Goal: Information Seeking & Learning: Learn about a topic

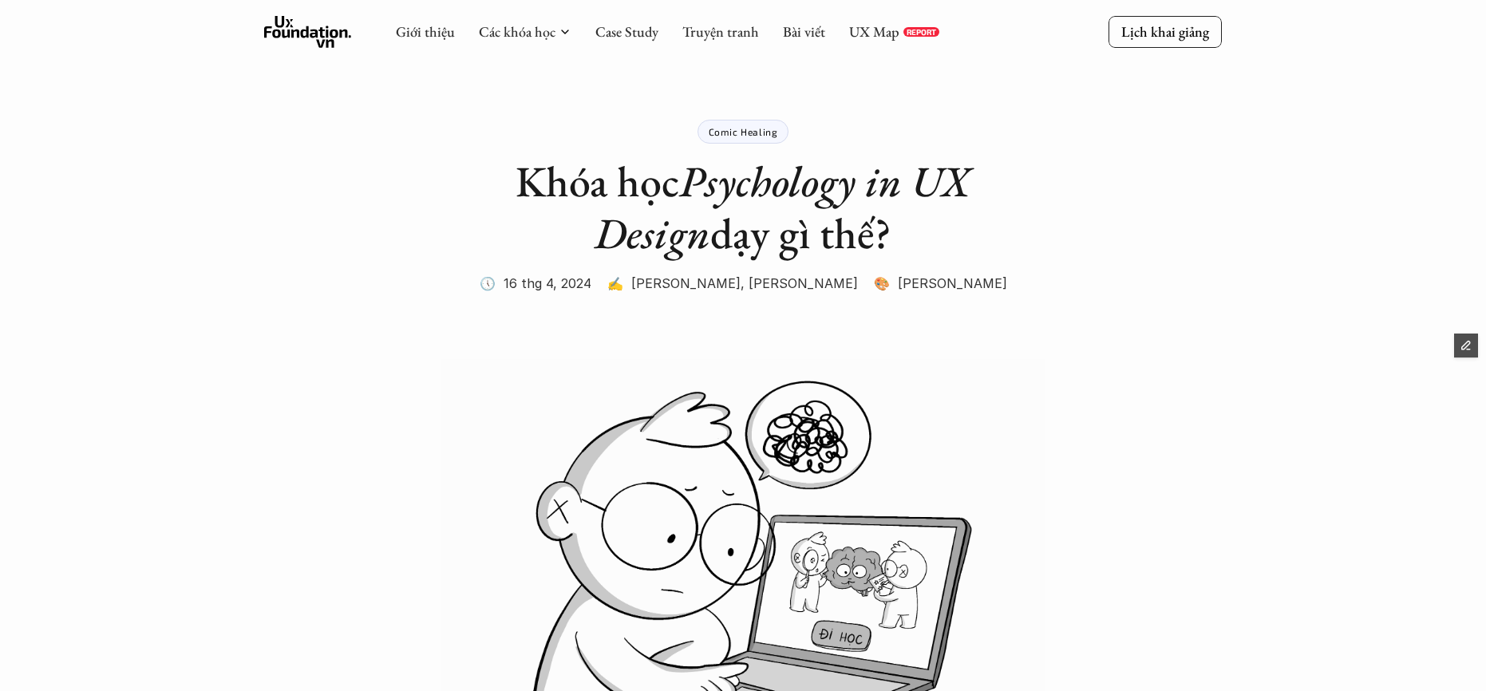
click at [637, 41] on p "Case Study" at bounding box center [626, 31] width 63 height 18
click at [638, 36] on link "Case Study" at bounding box center [626, 31] width 63 height 18
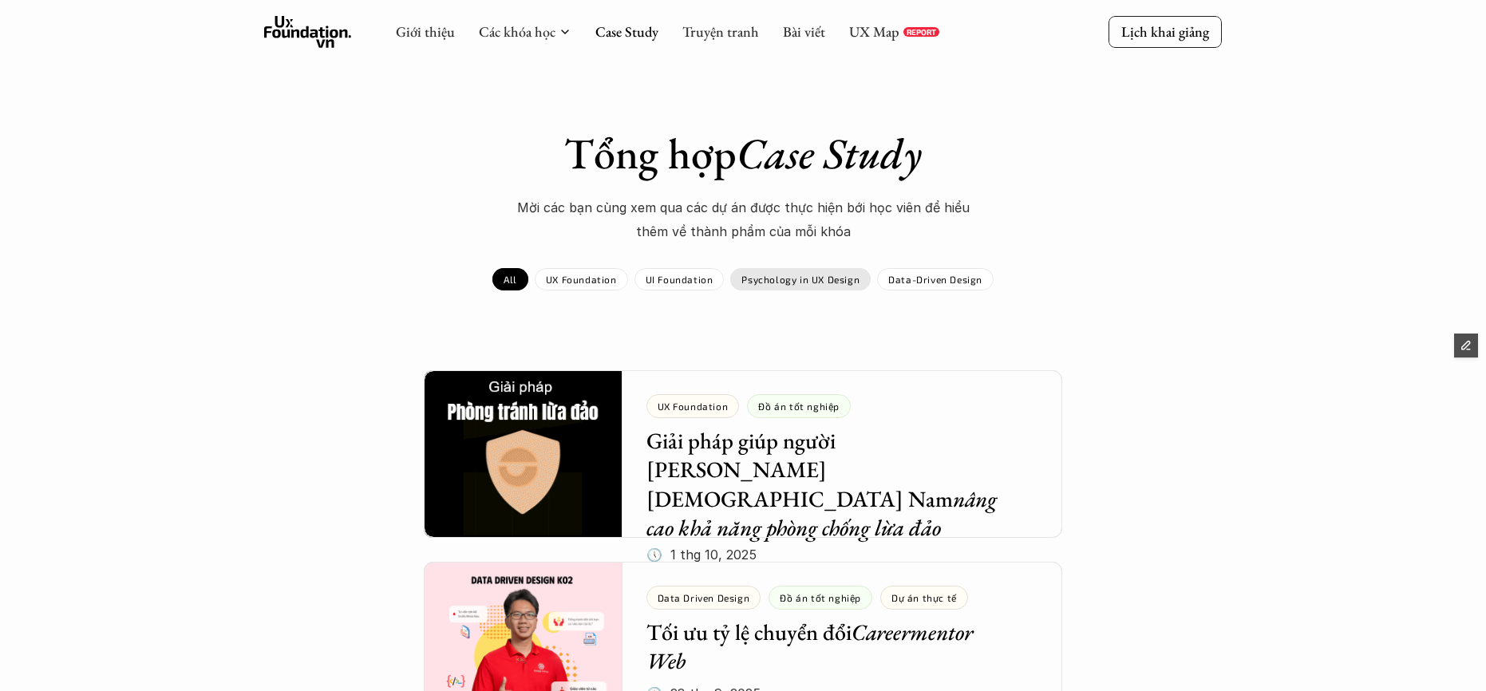
click at [801, 280] on p "Psychology in UX Design" at bounding box center [800, 279] width 118 height 11
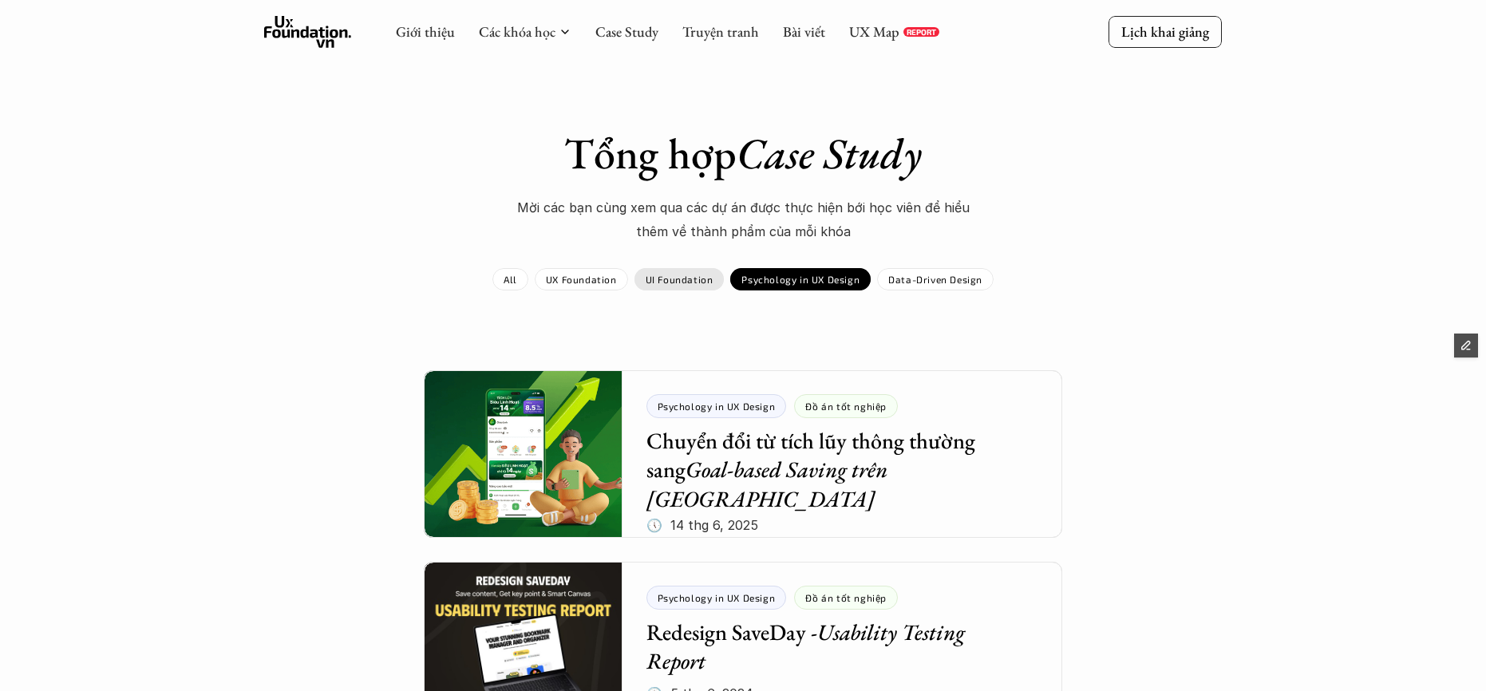
click at [682, 274] on p "UI Foundation" at bounding box center [680, 279] width 68 height 11
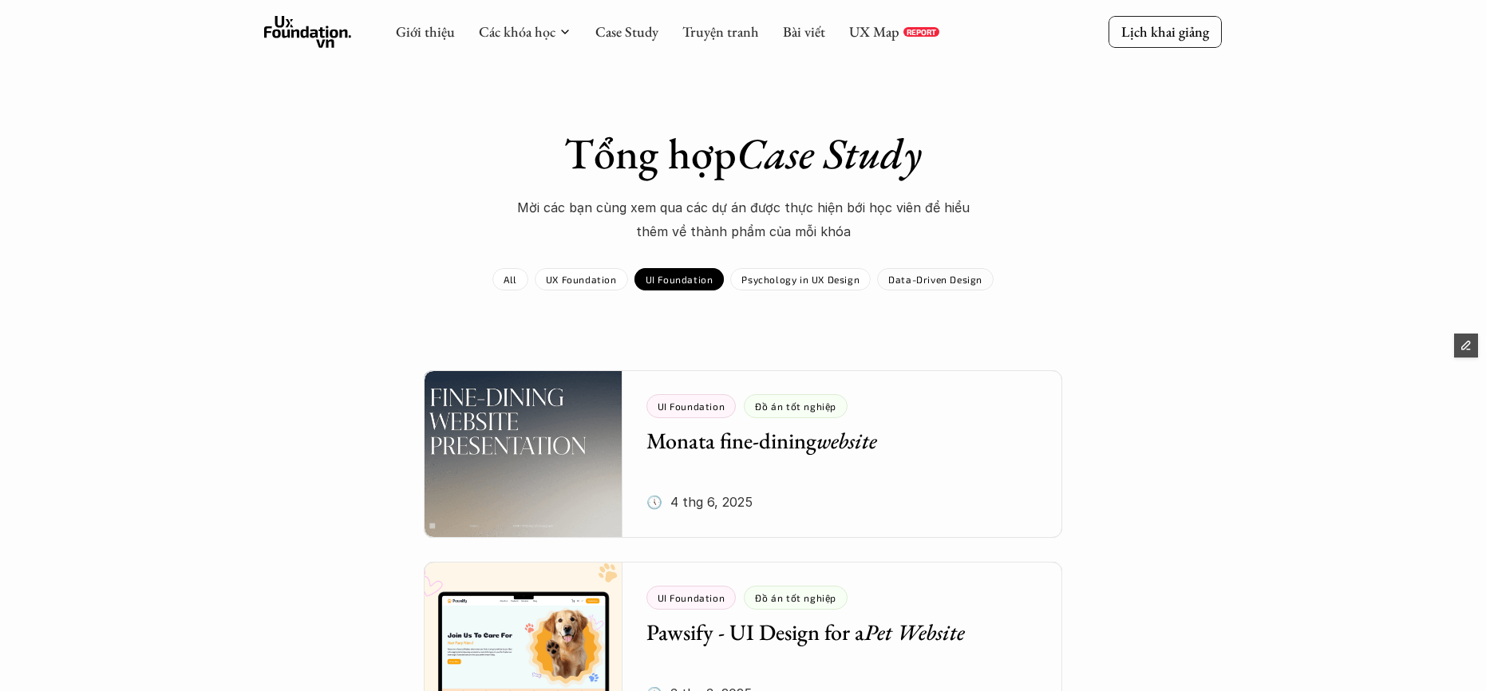
click at [913, 282] on p "Data-Driven Design" at bounding box center [935, 279] width 94 height 11
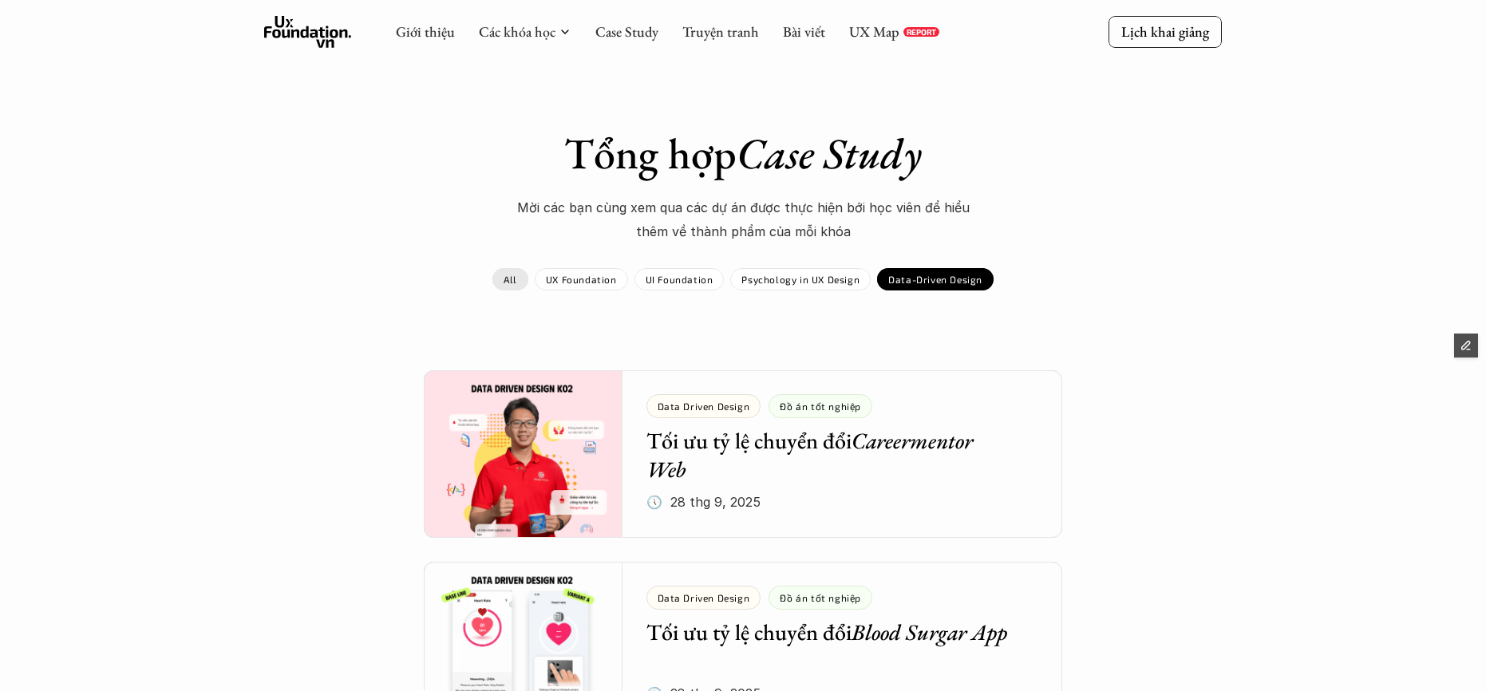
click at [510, 281] on p "All" at bounding box center [511, 279] width 14 height 11
